Goal: Navigation & Orientation: Find specific page/section

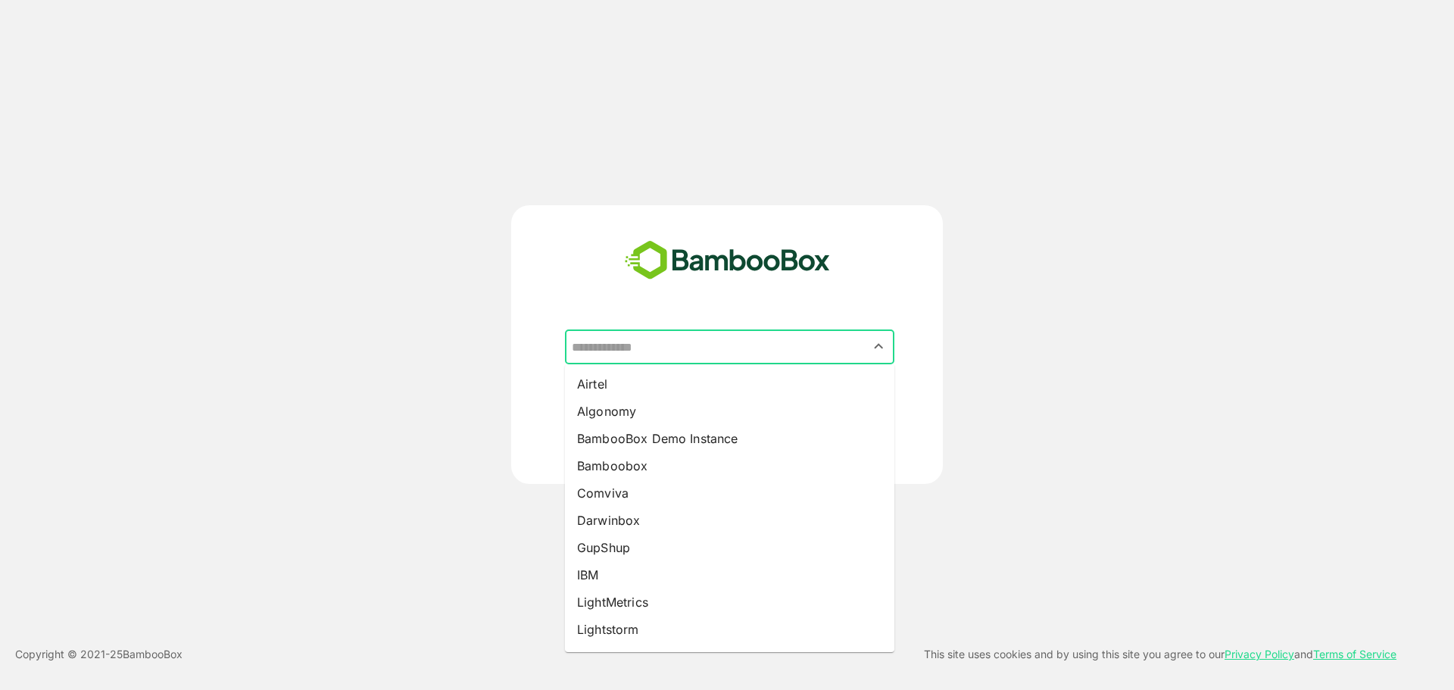
click at [696, 351] on input "text" at bounding box center [729, 346] width 323 height 29
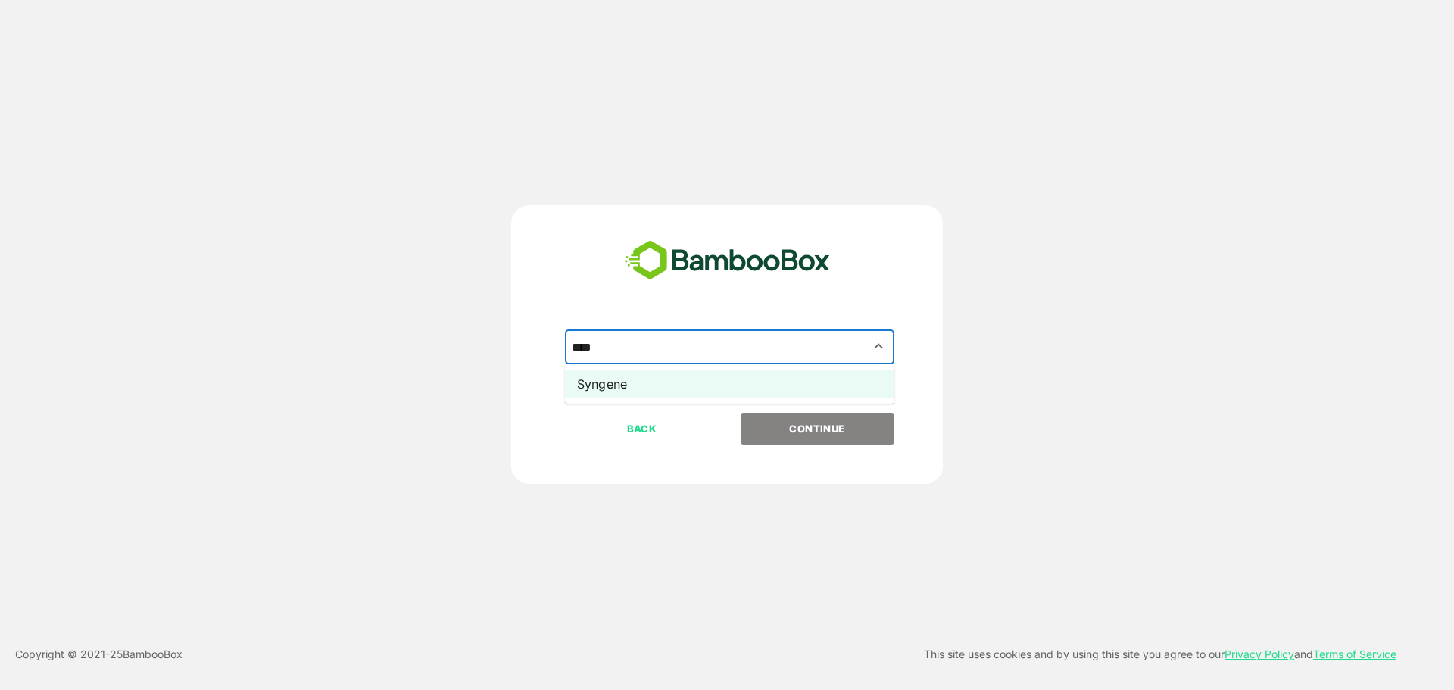
click at [652, 382] on li "Syngene" at bounding box center [729, 383] width 329 height 27
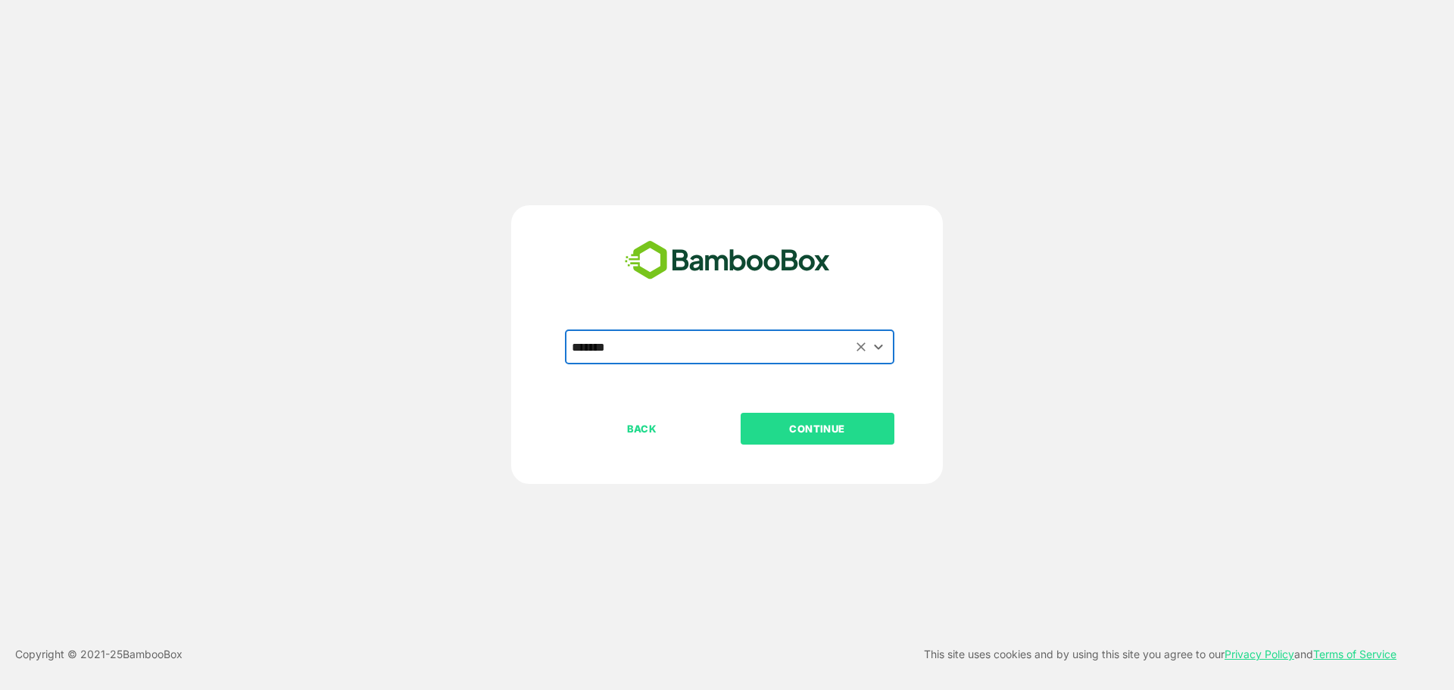
type input "*******"
click at [828, 429] on p "CONTINUE" at bounding box center [816, 428] width 151 height 17
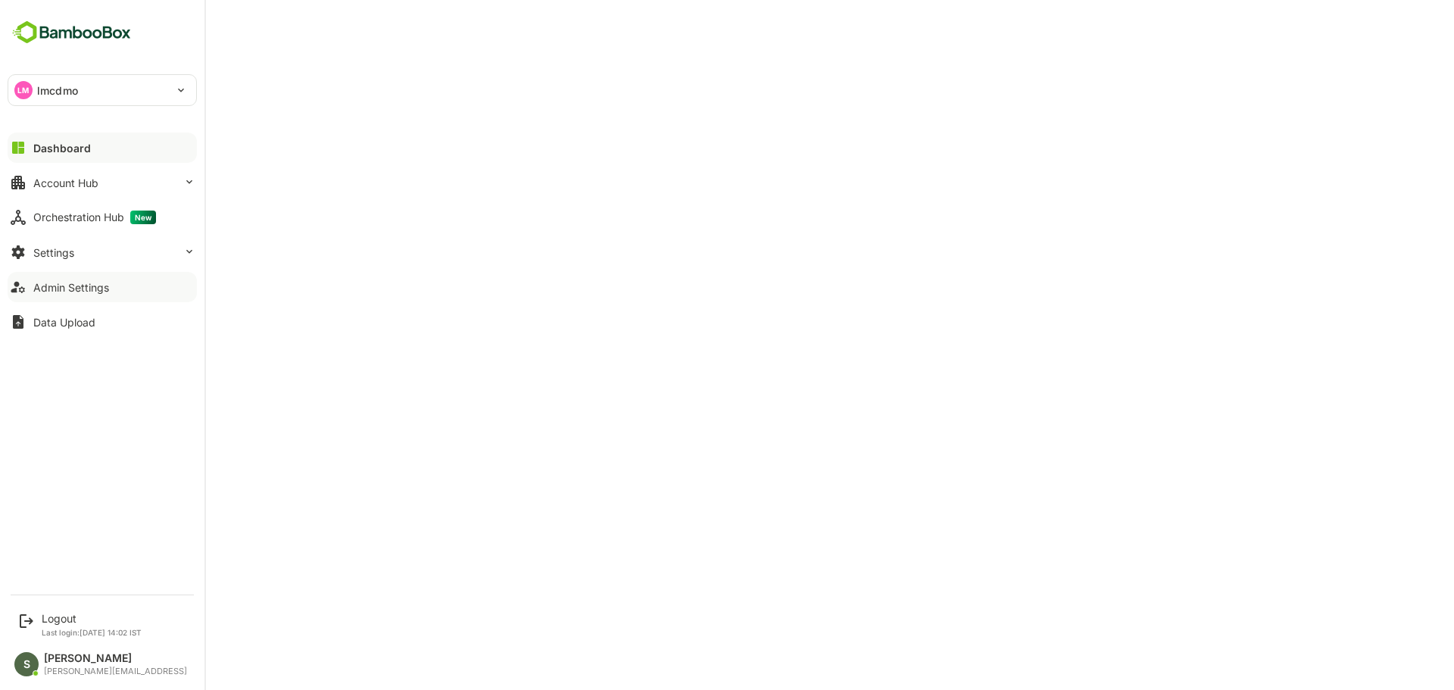
click at [94, 282] on div "Admin Settings" at bounding box center [71, 287] width 76 height 13
click at [61, 625] on div "Logout Last login: [DATE] 14:02 IST" at bounding box center [92, 624] width 100 height 25
click at [79, 623] on div "Logout" at bounding box center [92, 618] width 100 height 13
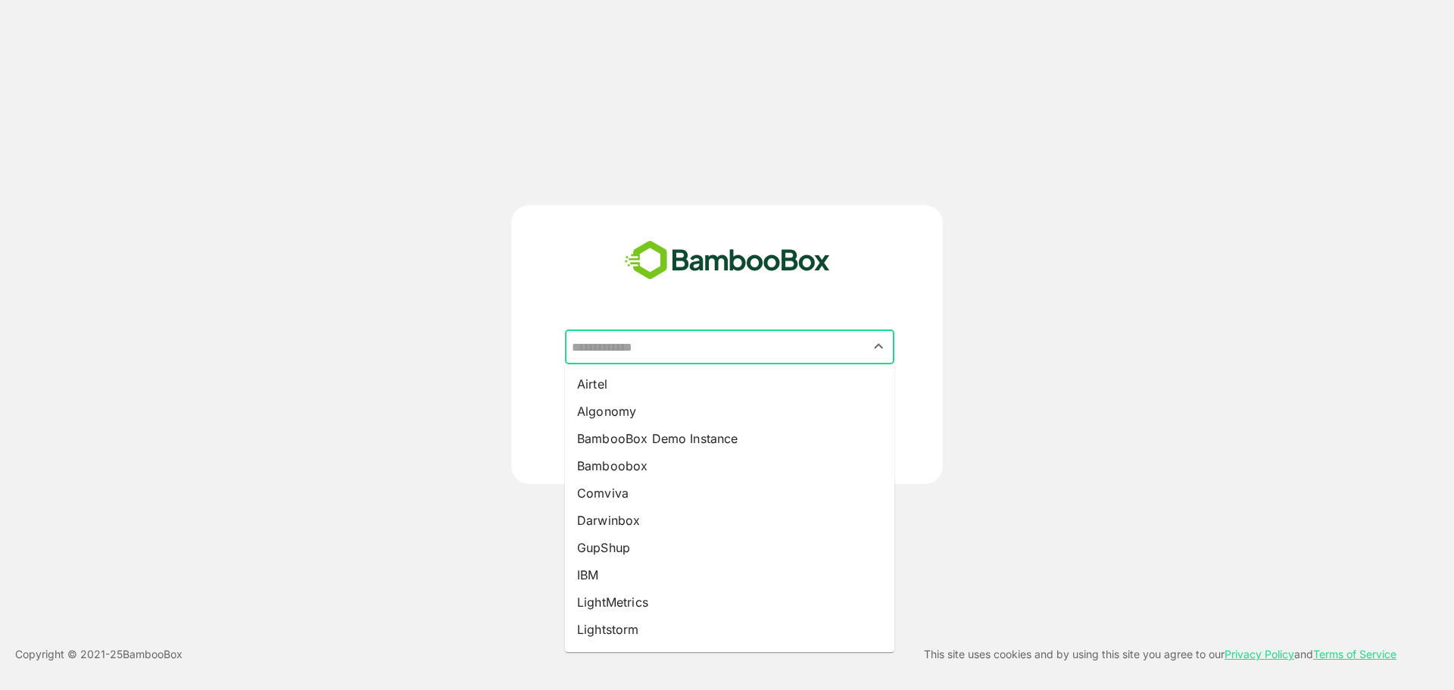
click at [628, 352] on input "text" at bounding box center [729, 346] width 323 height 29
click at [622, 597] on li "LightMetrics" at bounding box center [729, 601] width 329 height 27
type input "**********"
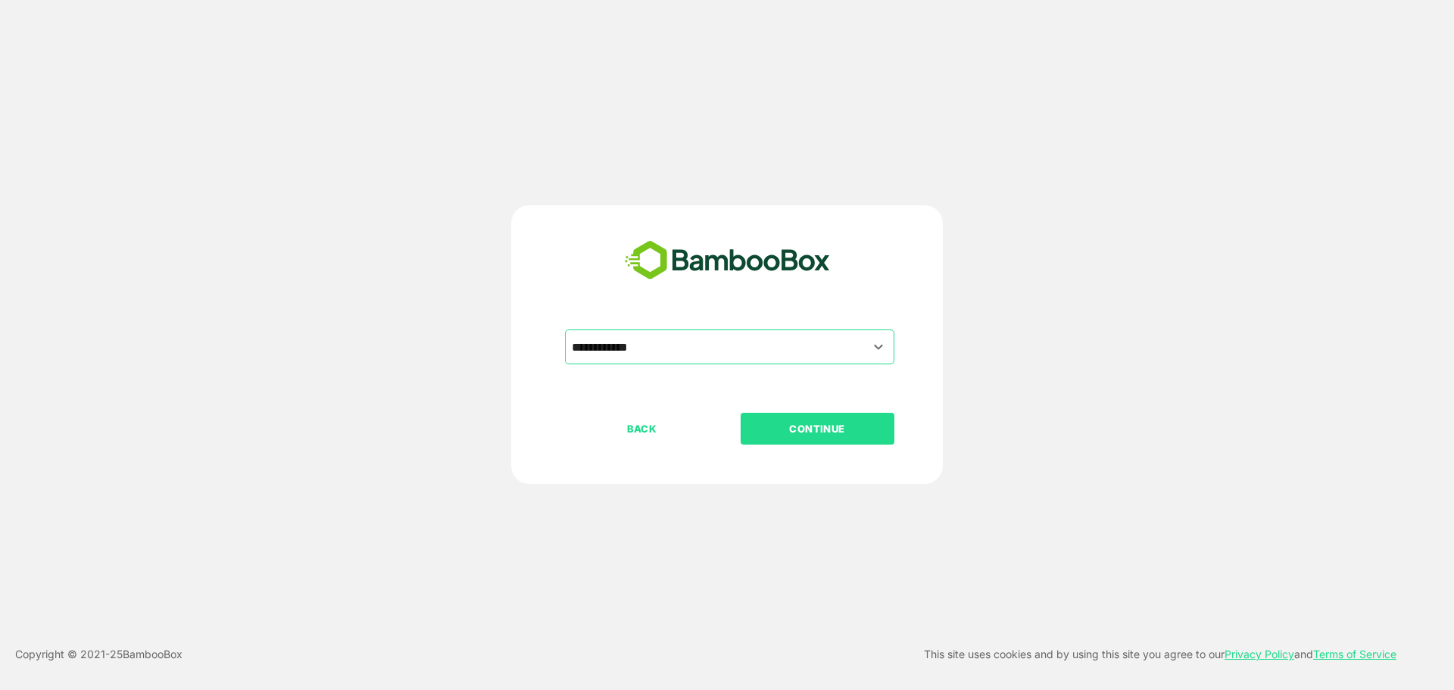
click at [811, 421] on p "CONTINUE" at bounding box center [816, 428] width 151 height 17
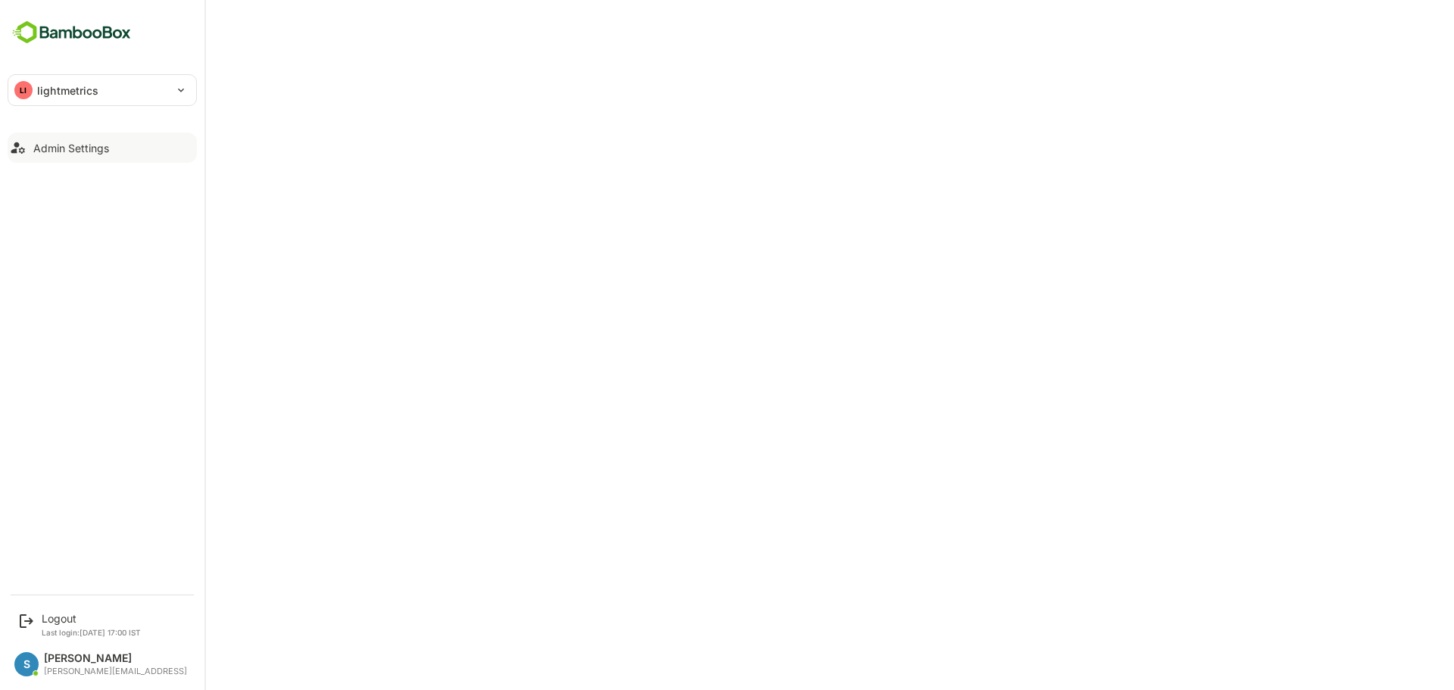
click at [84, 148] on div "Admin Settings" at bounding box center [71, 148] width 76 height 13
click at [87, 89] on p "lightmetrics" at bounding box center [68, 91] width 62 height 16
click at [92, 126] on p "lightmetrics" at bounding box center [67, 132] width 62 height 16
click at [42, 148] on div "Admin Settings" at bounding box center [71, 148] width 76 height 13
click at [83, 620] on div "Logout" at bounding box center [91, 618] width 99 height 13
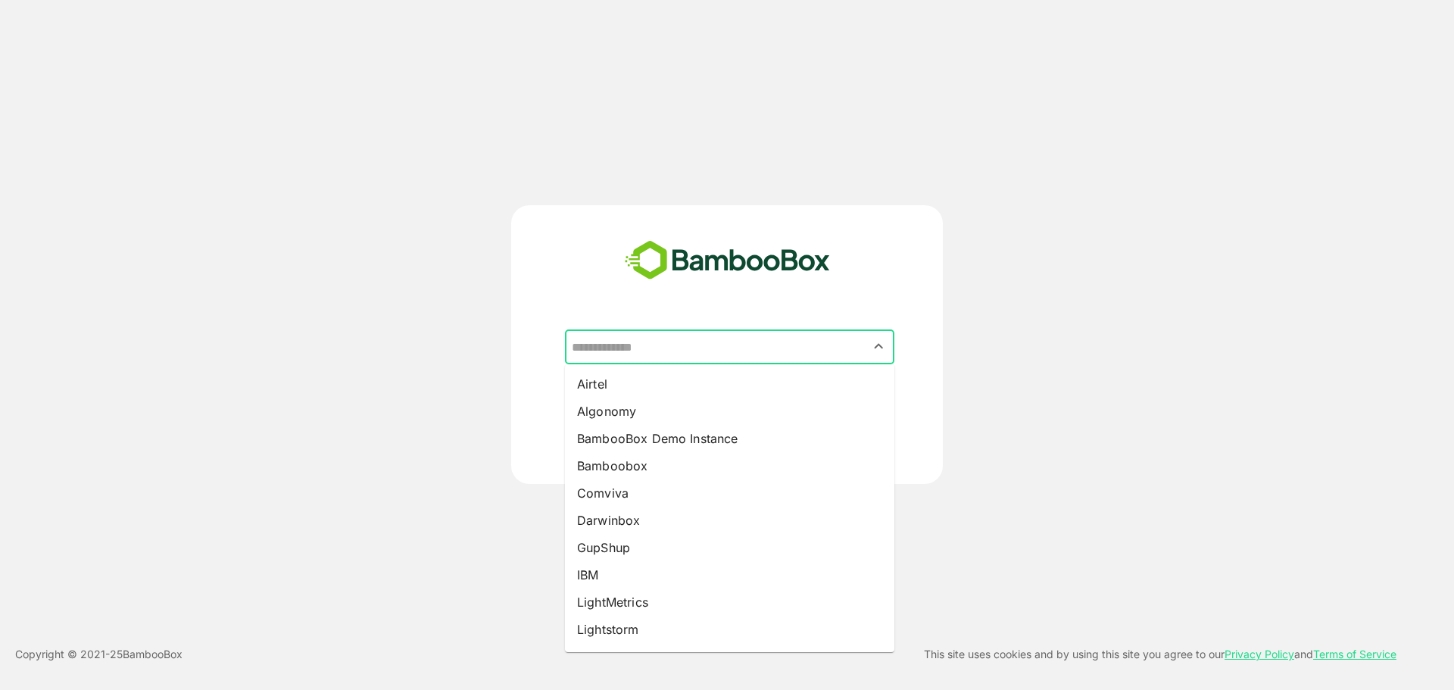
click at [640, 354] on input "text" at bounding box center [729, 346] width 323 height 29
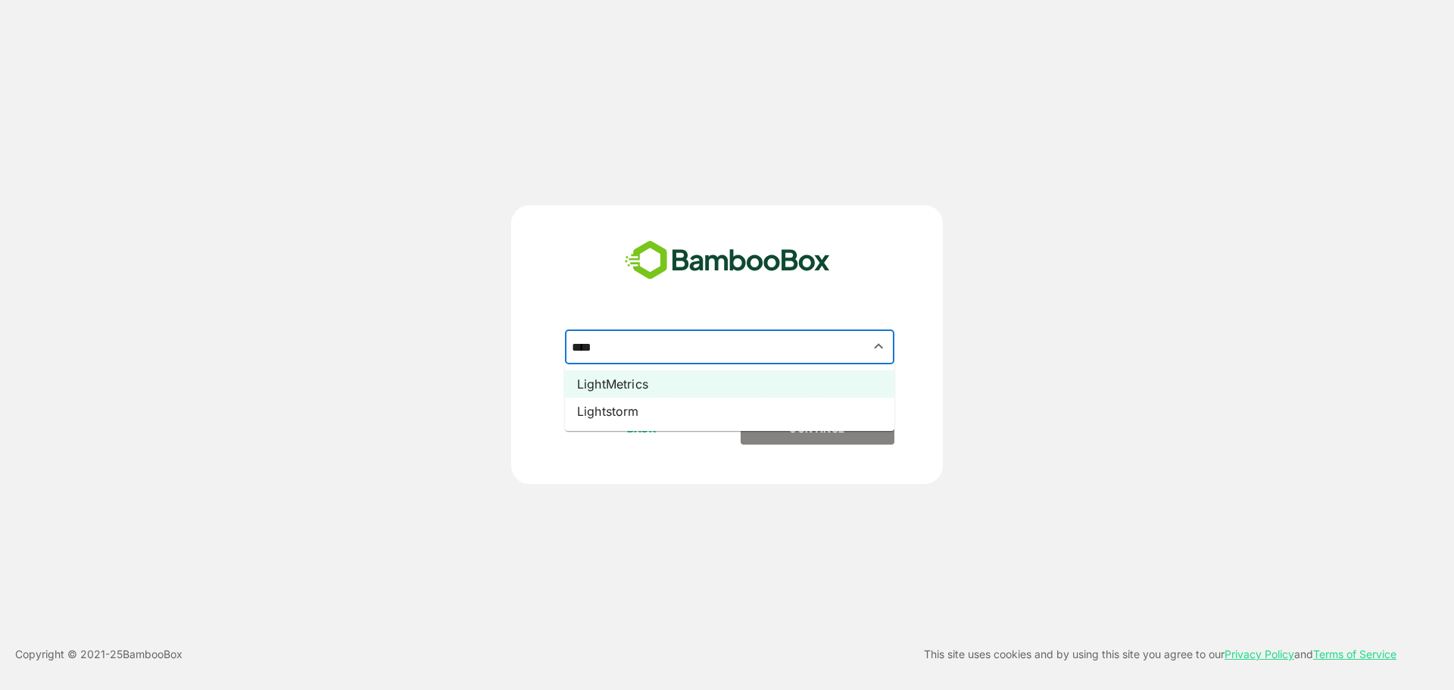
click at [658, 388] on li "LightMetrics" at bounding box center [729, 383] width 329 height 27
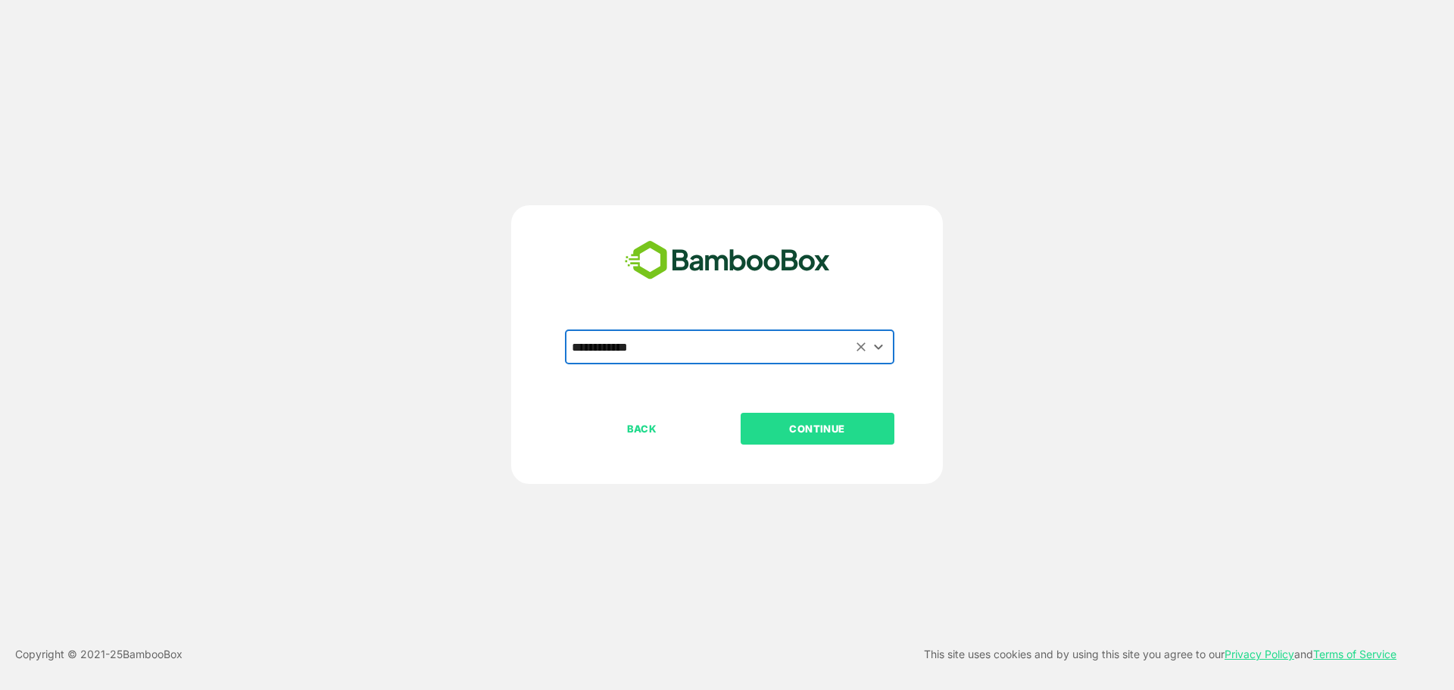
type input "**********"
click at [805, 440] on button "CONTINUE" at bounding box center [817, 429] width 154 height 32
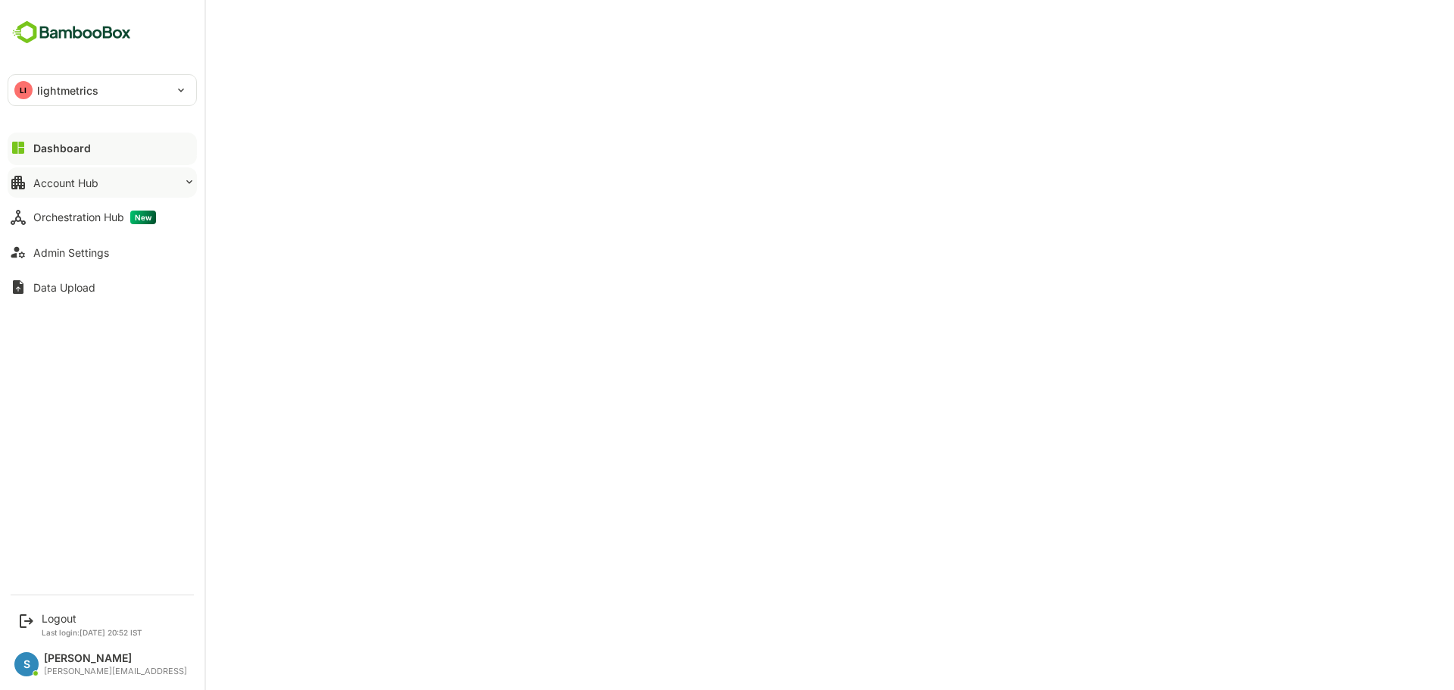
click at [86, 188] on div "Account Hub" at bounding box center [65, 182] width 65 height 13
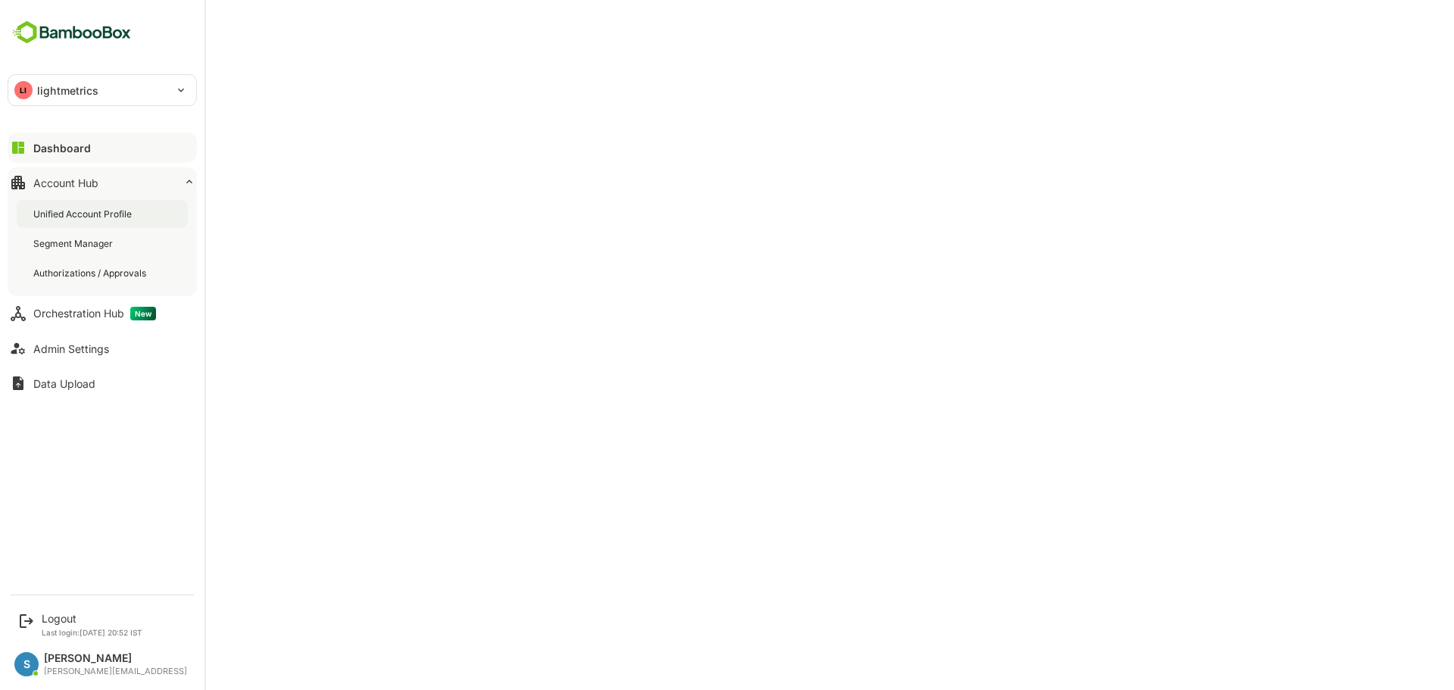
click at [97, 217] on div "Unified Account Profile" at bounding box center [83, 213] width 101 height 13
click at [68, 145] on div "Dashboard" at bounding box center [60, 148] width 55 height 13
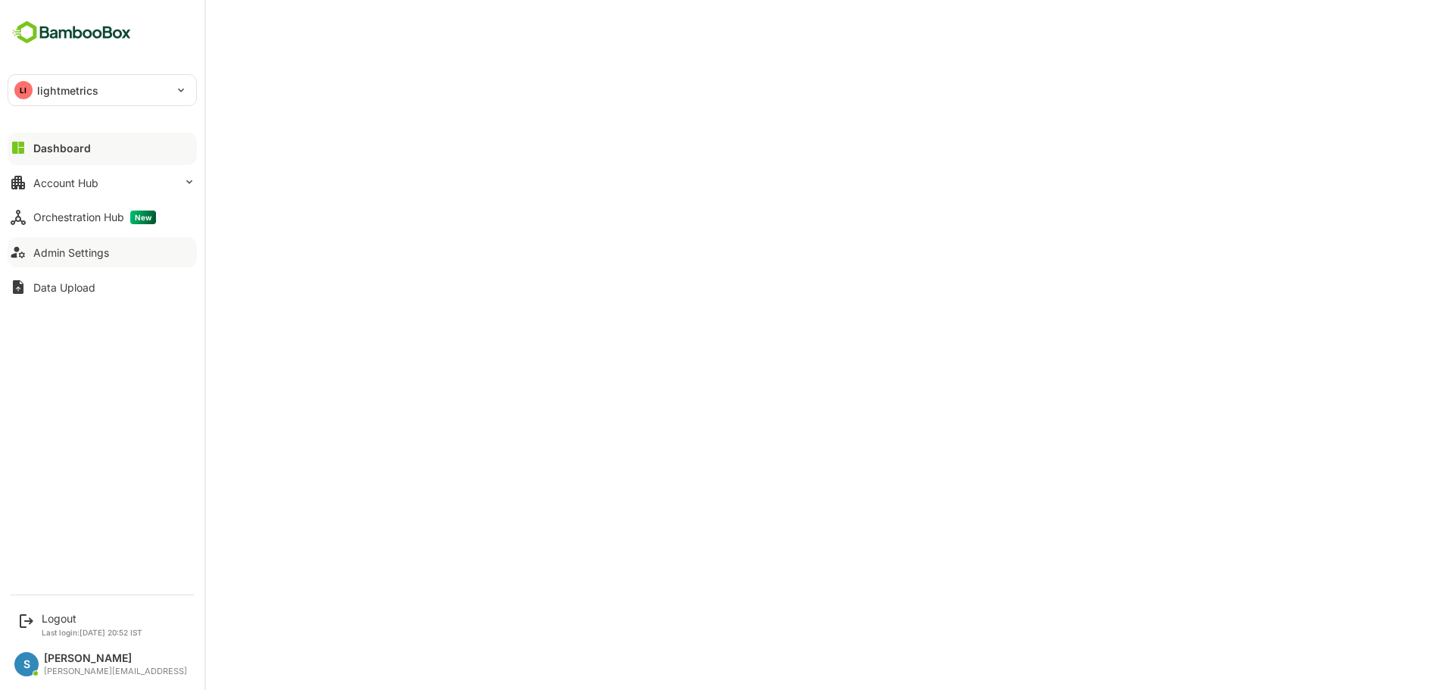
click at [108, 249] on div "Admin Settings" at bounding box center [71, 252] width 76 height 13
click at [57, 619] on div "Logout" at bounding box center [92, 618] width 101 height 13
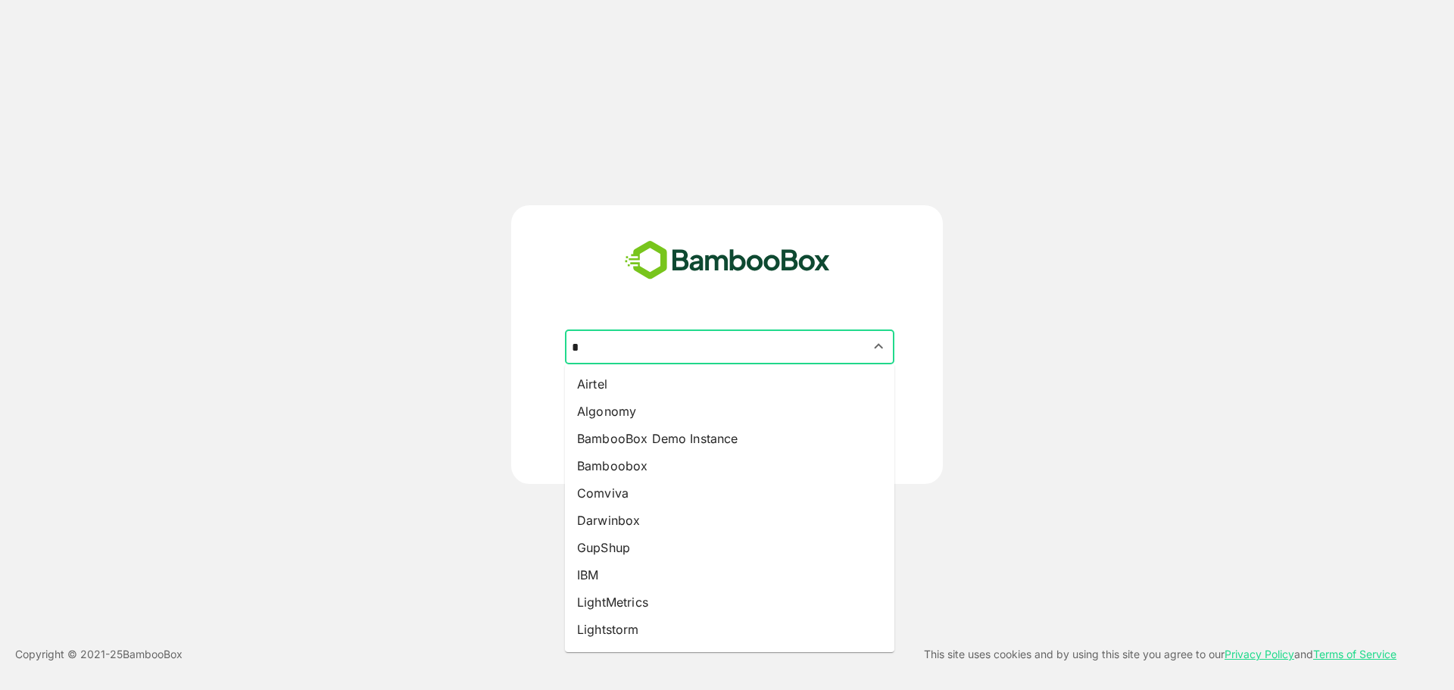
click at [742, 340] on input "*" at bounding box center [729, 346] width 323 height 29
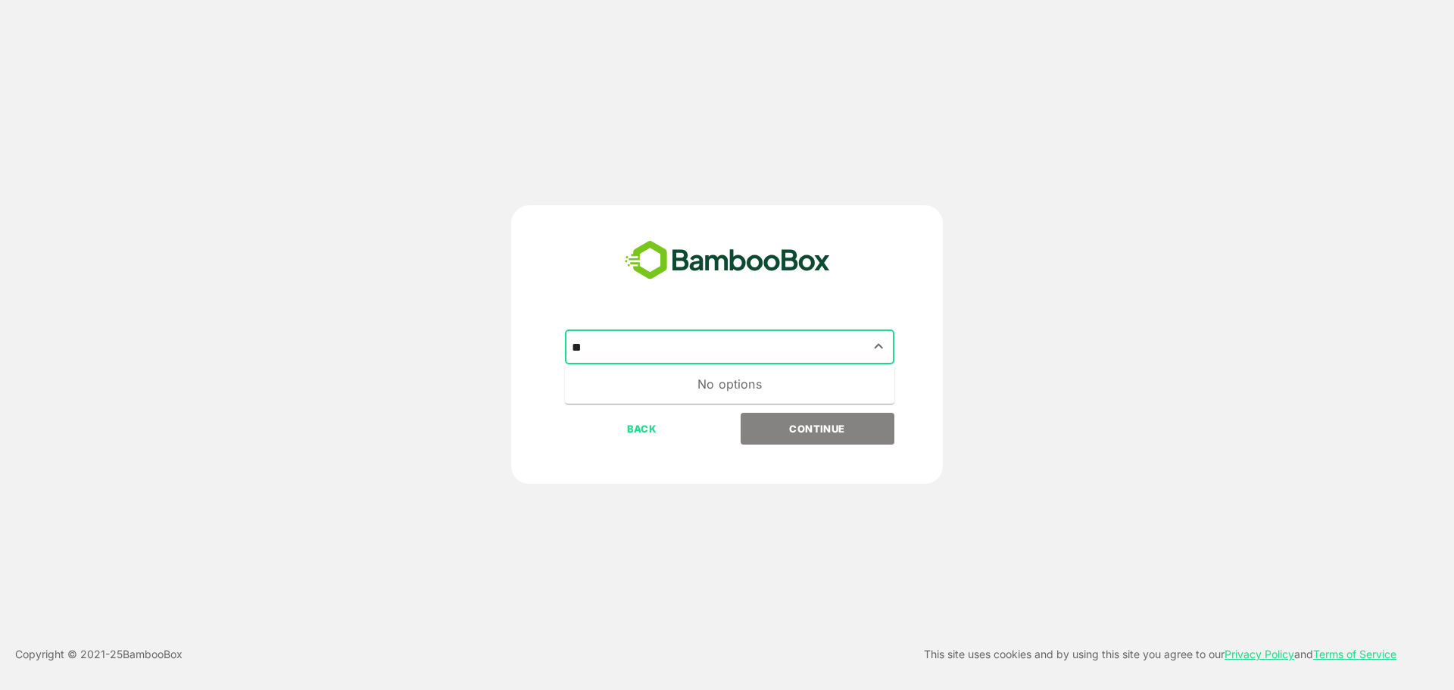
type input "*"
type input "*******"
click at [740, 413] on button "CONTINUE" at bounding box center [817, 429] width 154 height 32
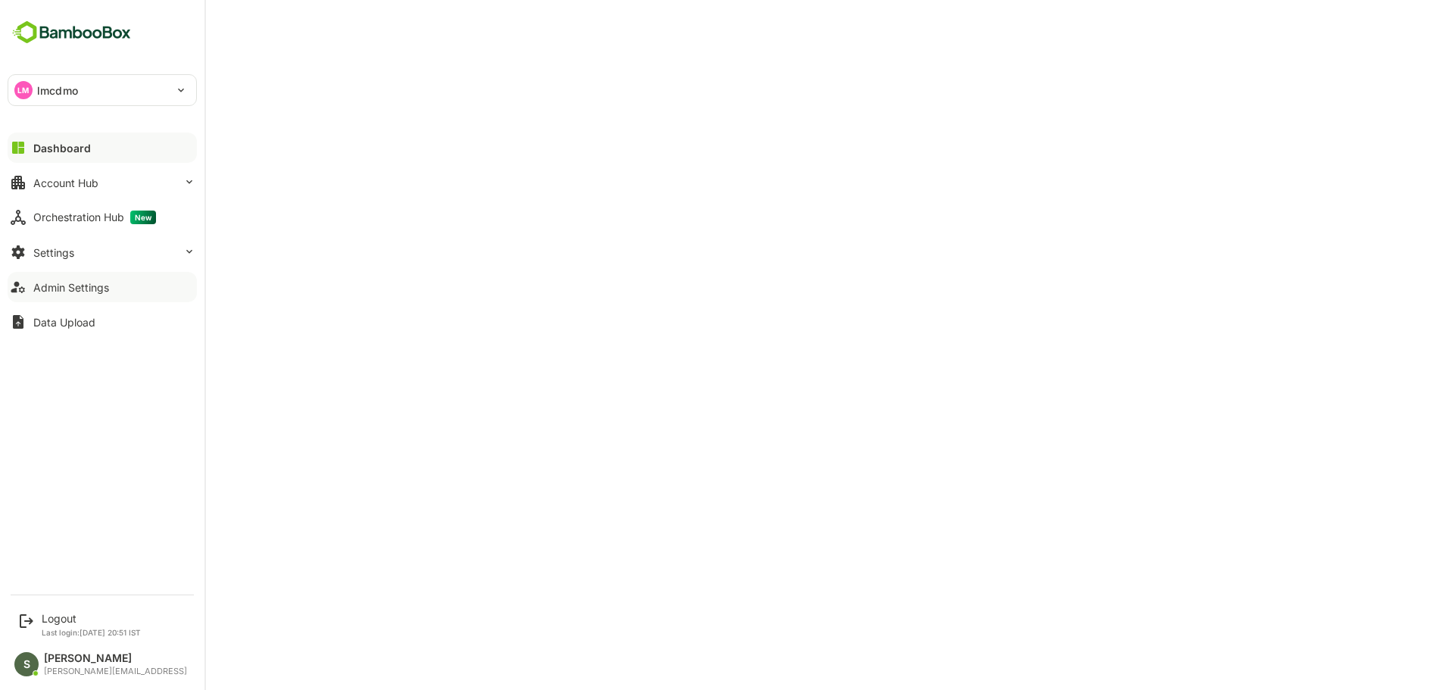
click at [87, 283] on div "Admin Settings" at bounding box center [71, 287] width 76 height 13
click at [68, 620] on div "Logout" at bounding box center [91, 618] width 99 height 13
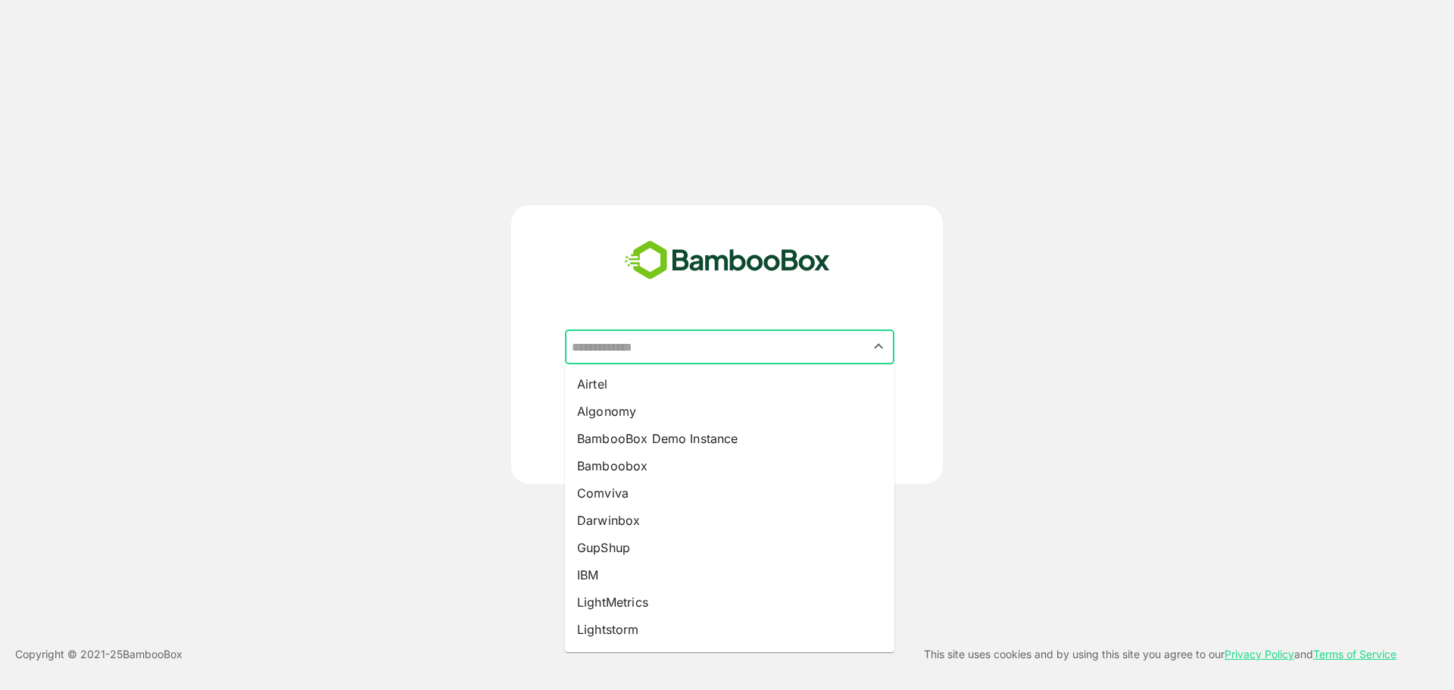
click at [699, 337] on input "text" at bounding box center [729, 346] width 323 height 29
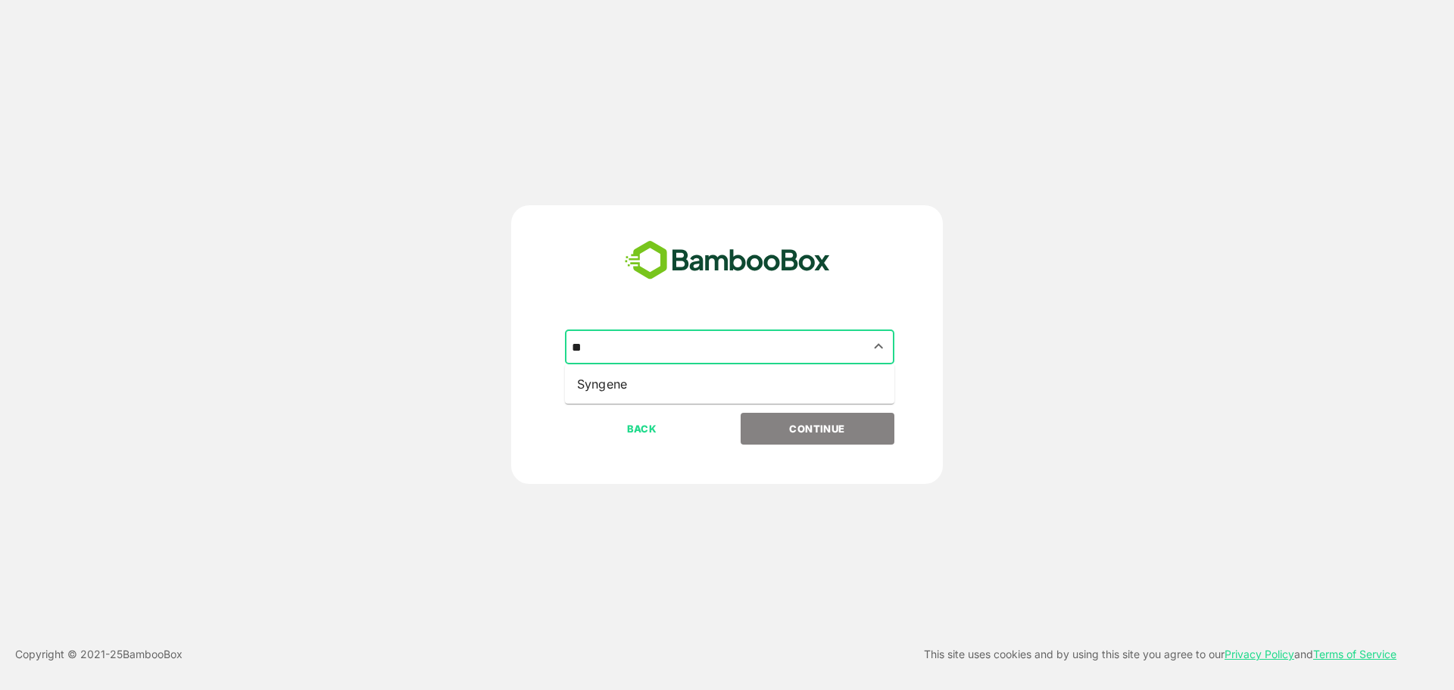
type input "*"
type input "***"
